Goal: Check status: Check status

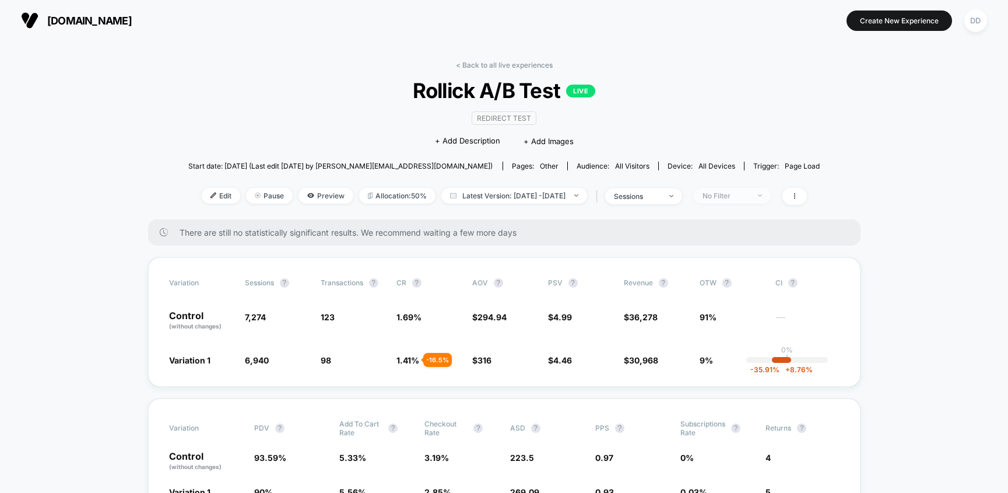
click at [771, 197] on span "No Filter" at bounding box center [732, 196] width 77 height 16
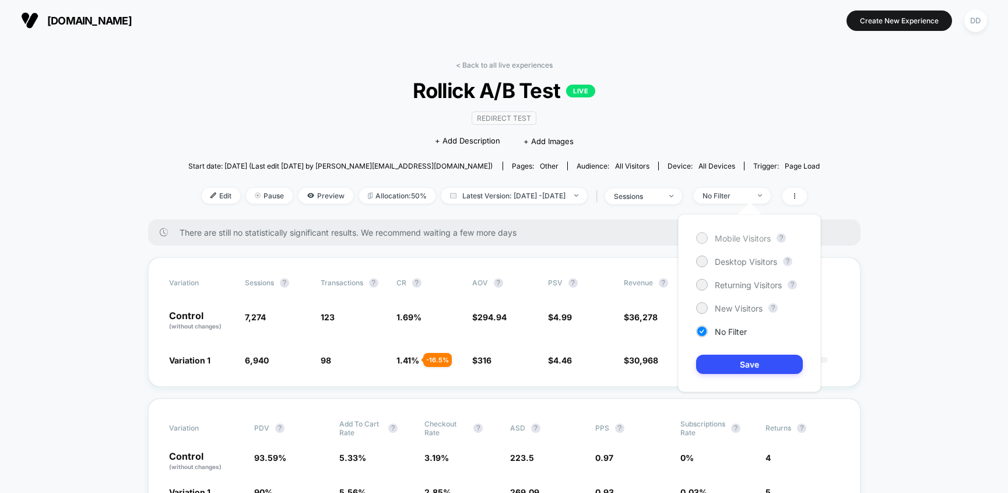
click at [748, 241] on span "Mobile Visitors" at bounding box center [743, 238] width 56 height 10
click at [727, 360] on button "Save" at bounding box center [749, 364] width 107 height 19
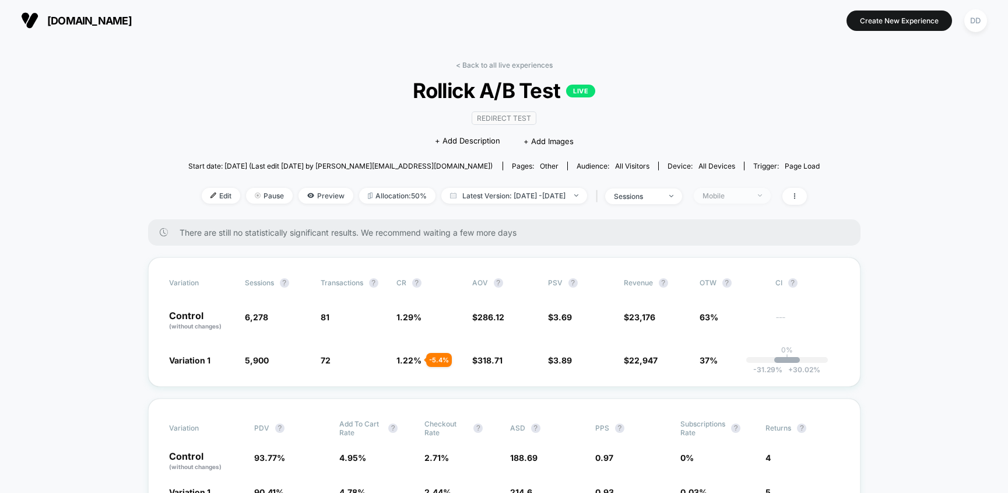
click at [771, 192] on span "Mobile" at bounding box center [732, 196] width 77 height 16
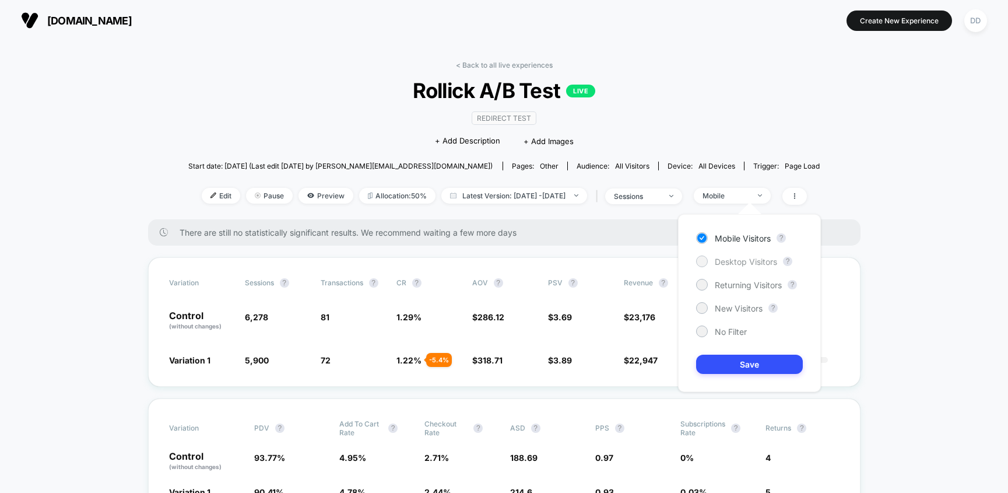
click at [744, 262] on span "Desktop Visitors" at bounding box center [746, 262] width 62 height 10
click at [737, 362] on button "Save" at bounding box center [749, 364] width 107 height 19
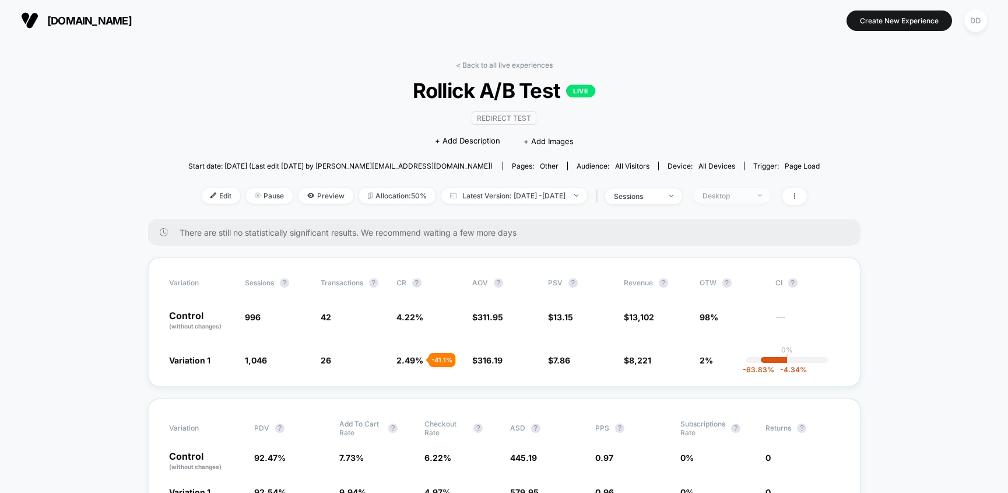
click at [771, 195] on span "Desktop" at bounding box center [732, 196] width 77 height 16
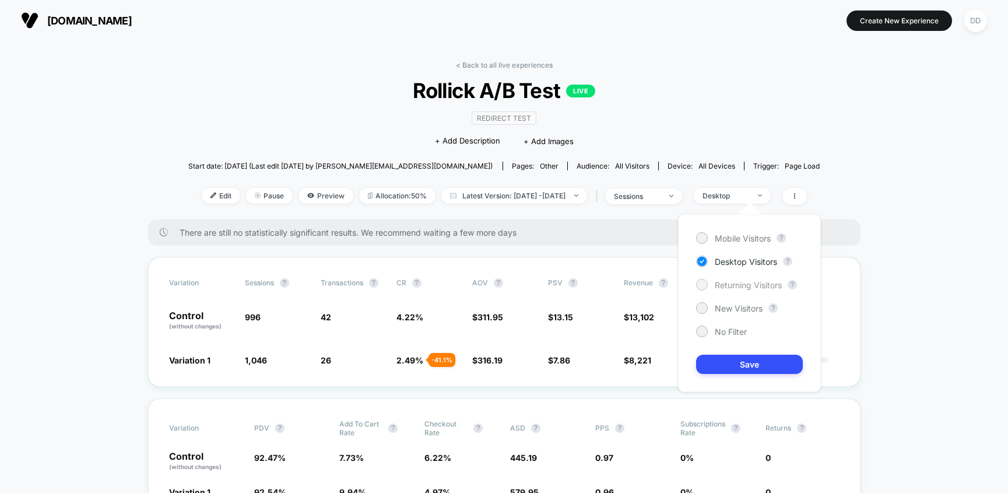
click at [752, 289] on span "Returning Visitors" at bounding box center [748, 285] width 67 height 10
click at [741, 364] on button "Save" at bounding box center [749, 364] width 107 height 19
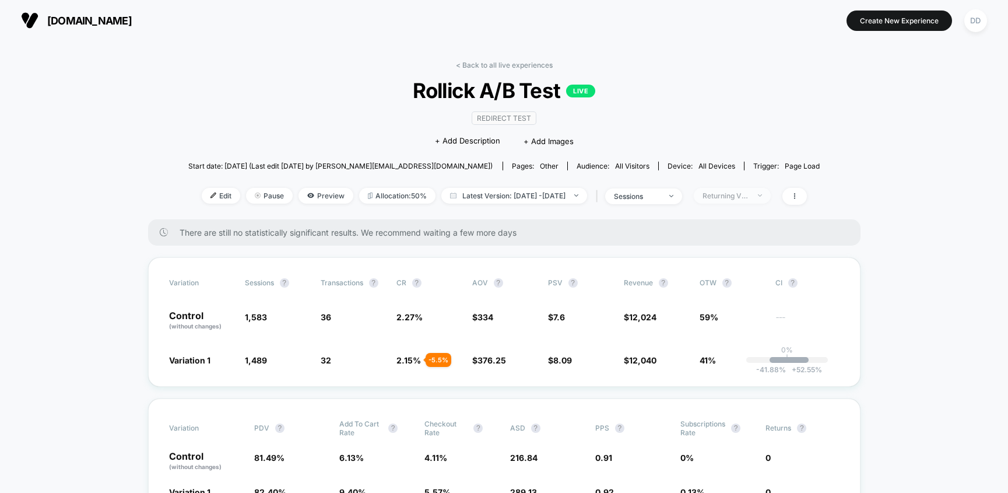
click at [771, 195] on span "Returning Visitors" at bounding box center [732, 196] width 77 height 16
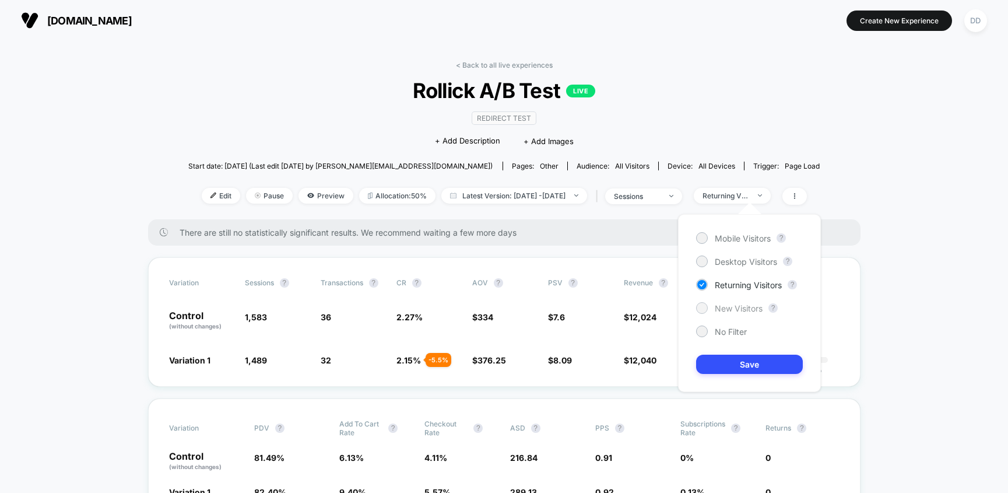
click at [738, 313] on div "New Visitors" at bounding box center [729, 308] width 66 height 12
click at [733, 364] on button "Save" at bounding box center [749, 364] width 107 height 19
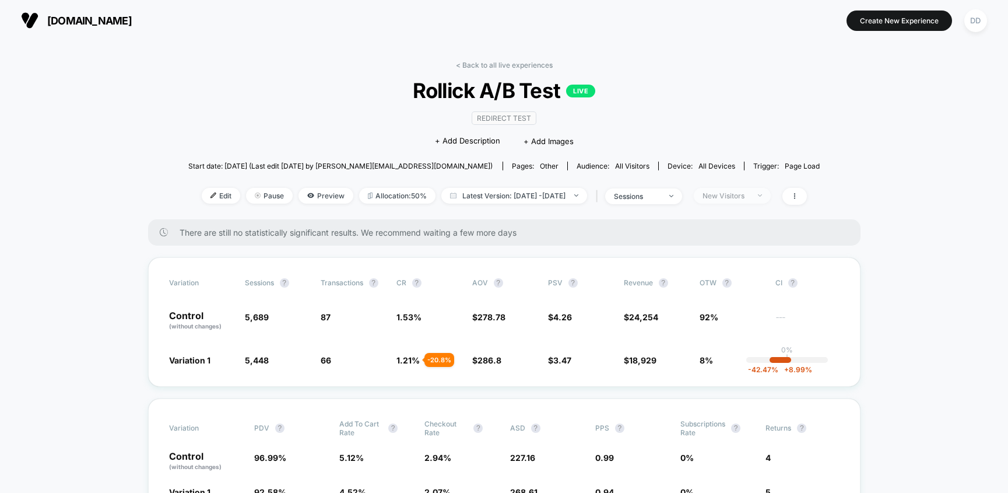
click at [771, 196] on span "New Visitors" at bounding box center [732, 196] width 77 height 16
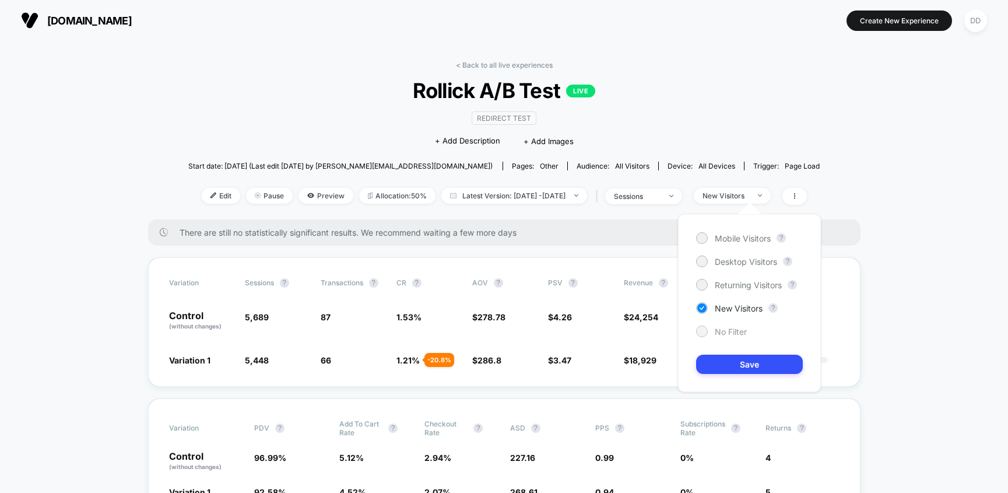
click at [725, 328] on span "No Filter" at bounding box center [731, 332] width 32 height 10
click at [769, 360] on button "Save" at bounding box center [749, 364] width 107 height 19
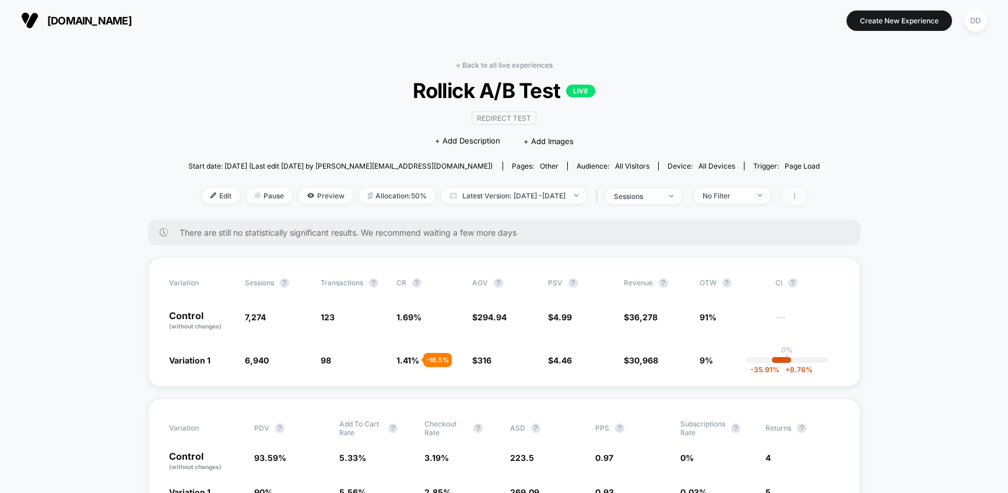
click at [798, 195] on icon at bounding box center [794, 195] width 7 height 7
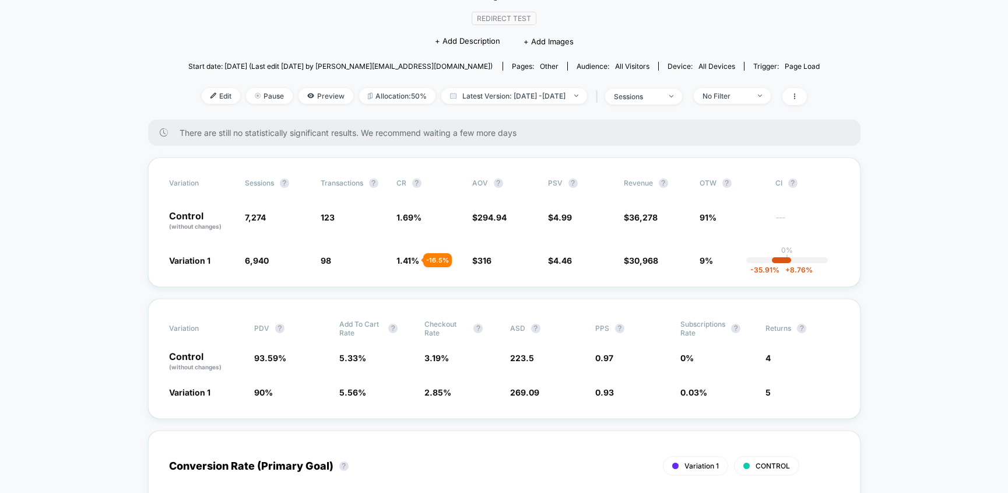
scroll to position [86, 0]
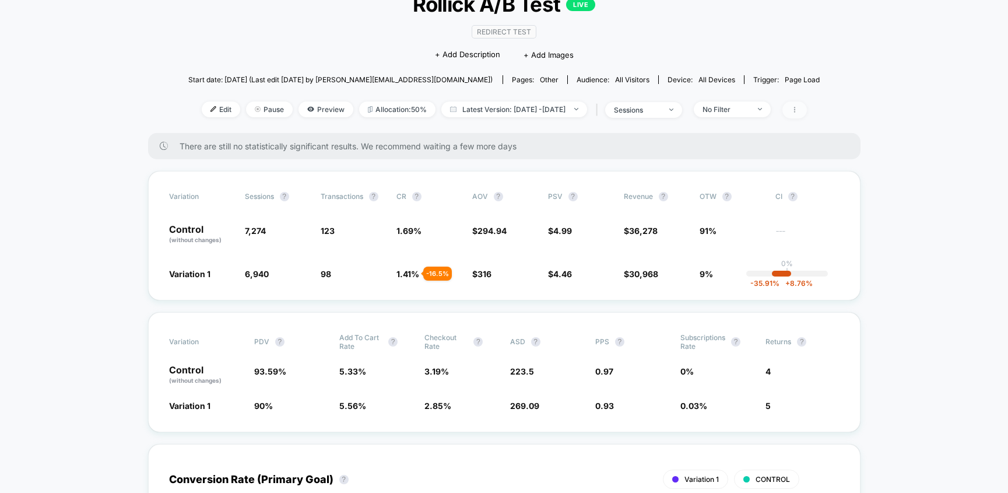
click at [798, 109] on icon at bounding box center [794, 109] width 7 height 7
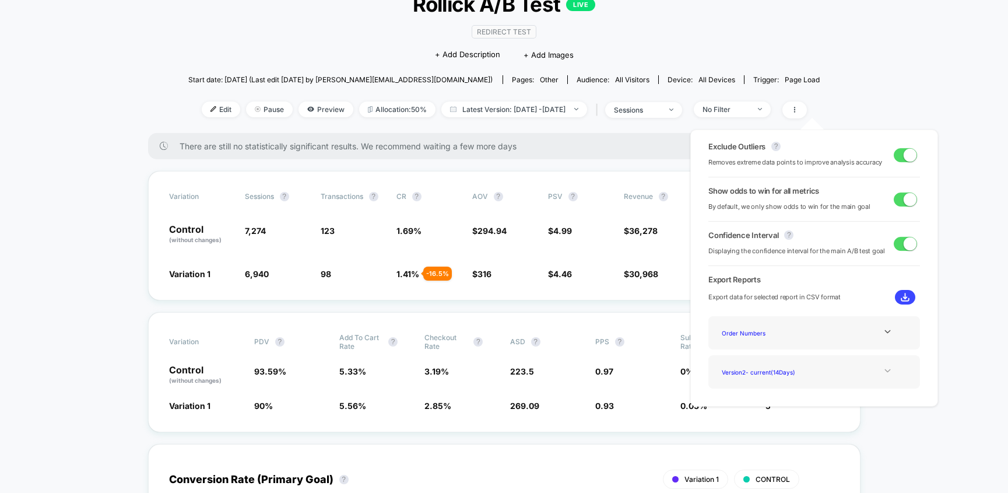
click at [884, 374] on icon at bounding box center [888, 370] width 9 height 9
click at [780, 395] on div "Version 2 - current ( 14 Days)" at bounding box center [763, 388] width 93 height 16
click at [879, 334] on div at bounding box center [887, 331] width 47 height 9
click at [902, 299] on img at bounding box center [905, 297] width 9 height 9
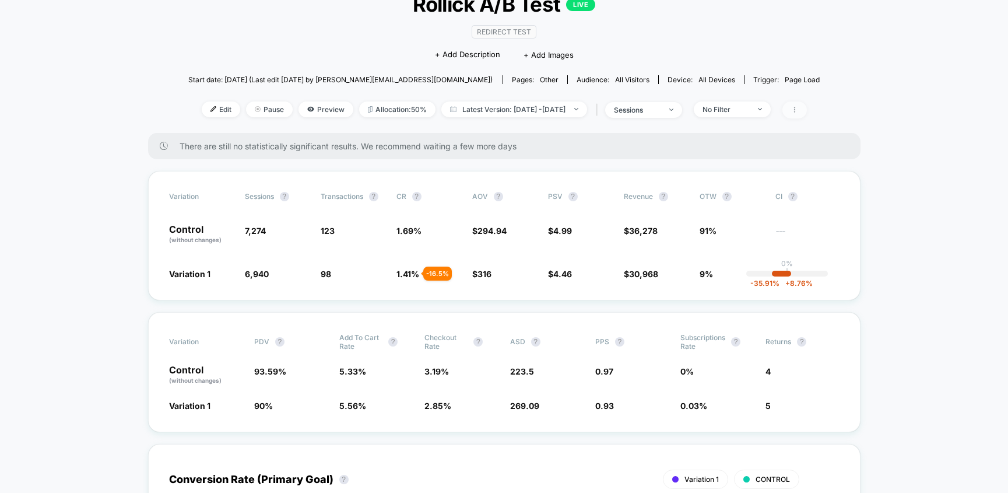
click at [798, 109] on icon at bounding box center [794, 109] width 7 height 7
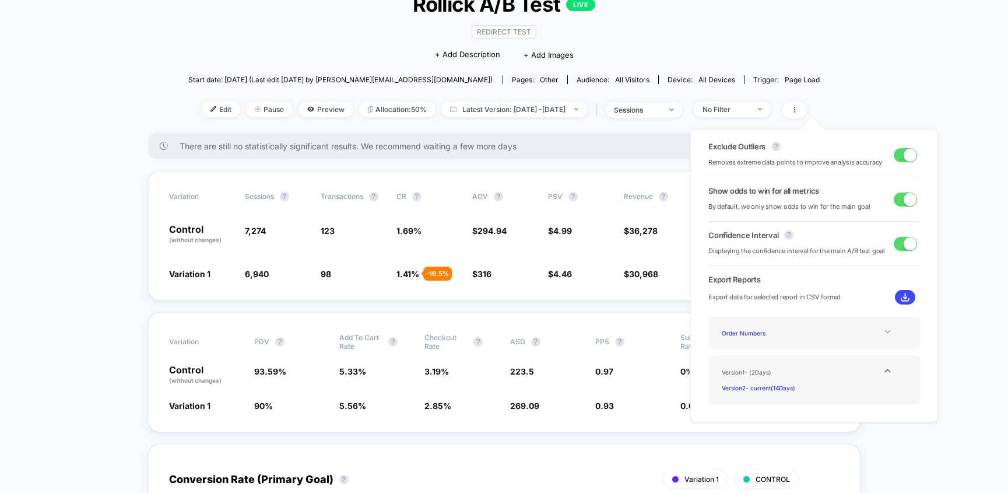
click at [887, 328] on icon at bounding box center [888, 331] width 9 height 9
click at [770, 352] on div "Experience Data" at bounding box center [763, 349] width 93 height 16
click at [903, 298] on img at bounding box center [905, 297] width 9 height 9
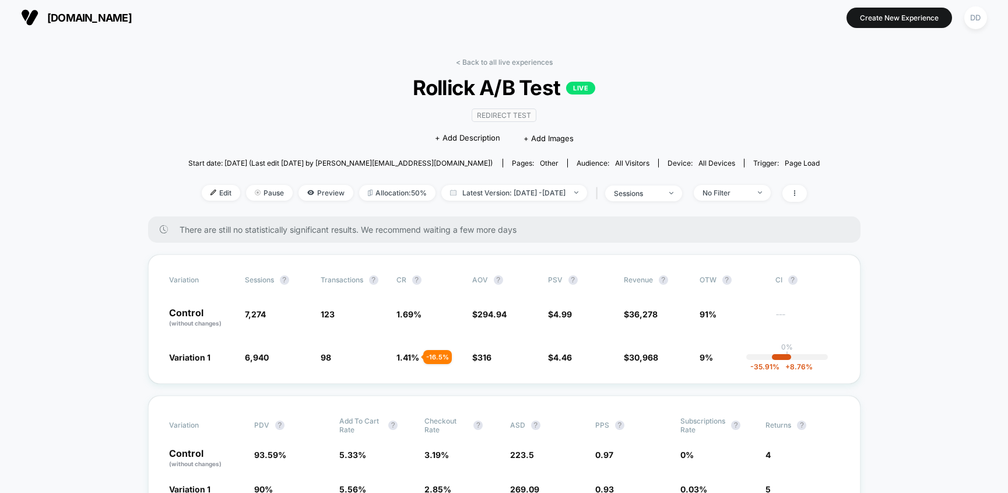
scroll to position [3, 0]
click at [795, 192] on icon at bounding box center [794, 193] width 1 height 6
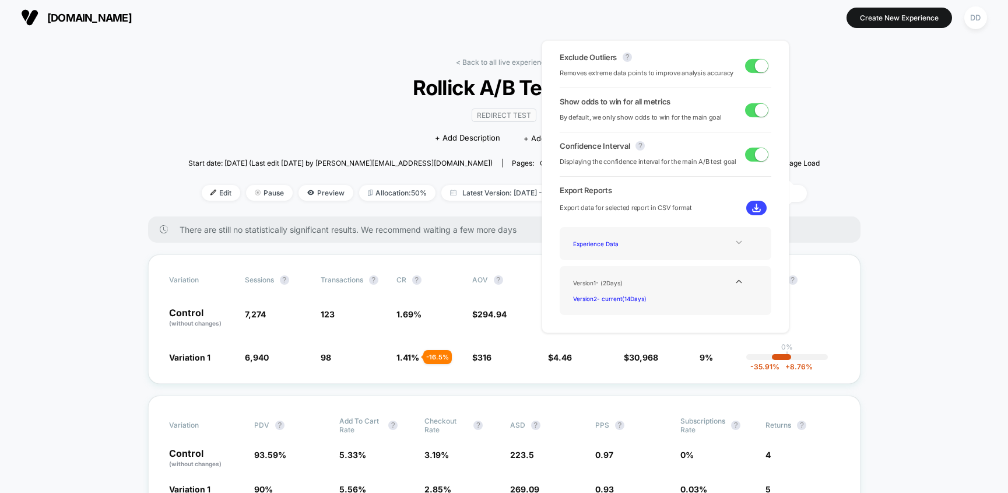
click at [737, 241] on icon at bounding box center [739, 242] width 6 height 3
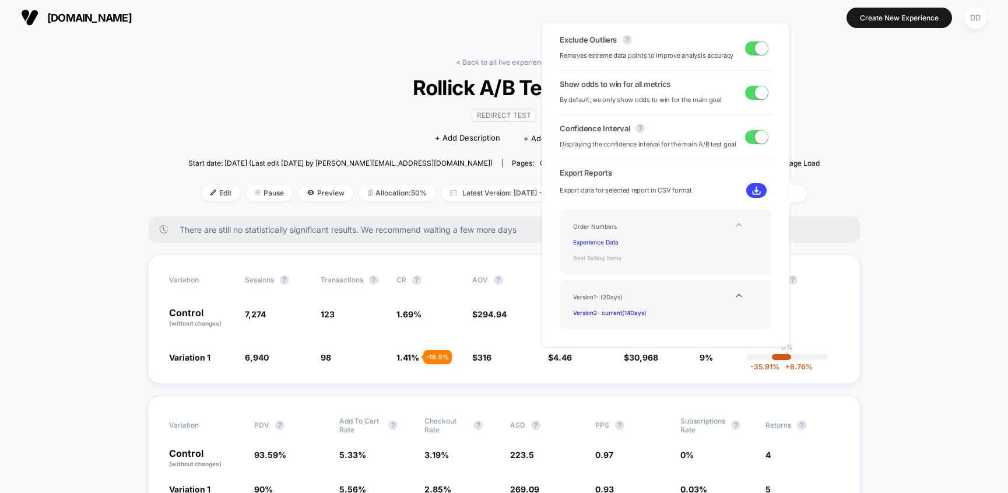
click at [618, 265] on div "Best Selling Items" at bounding box center [615, 258] width 93 height 16
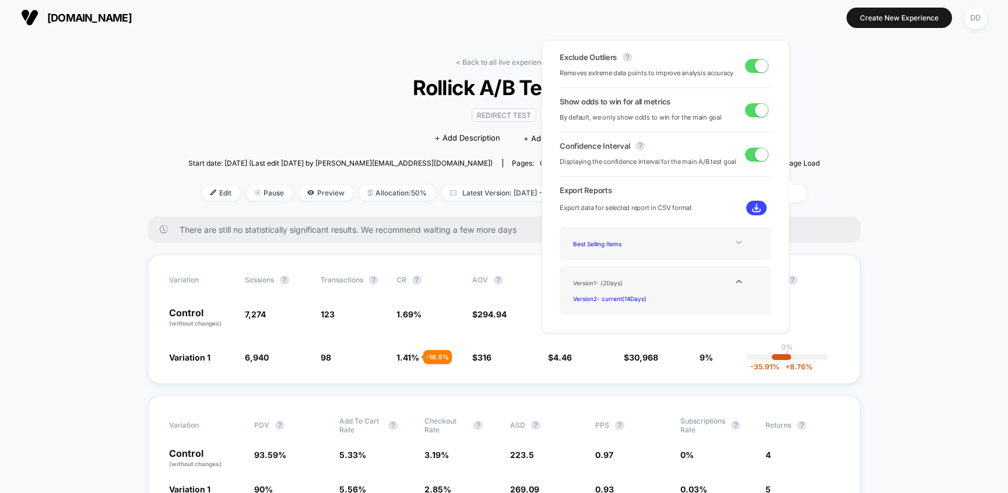
click at [752, 209] on img at bounding box center [756, 208] width 9 height 9
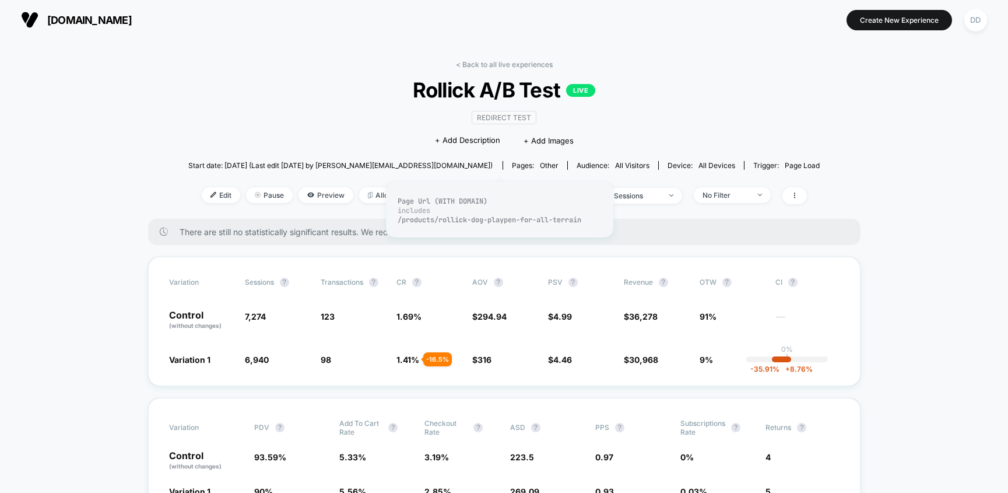
scroll to position [0, 0]
click at [538, 194] on span "Latest Version: [DATE] - [DATE]" at bounding box center [515, 196] width 146 height 16
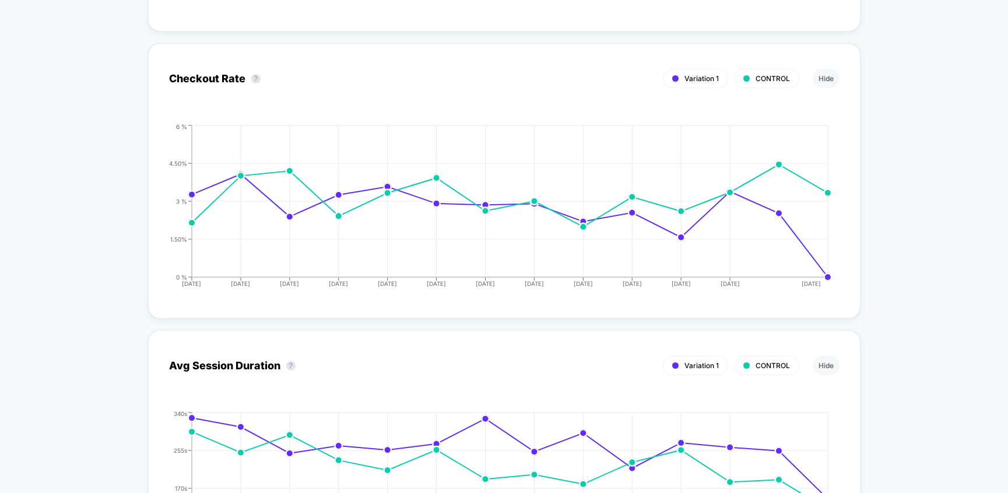
scroll to position [2398, 0]
